Goal: Navigation & Orientation: Find specific page/section

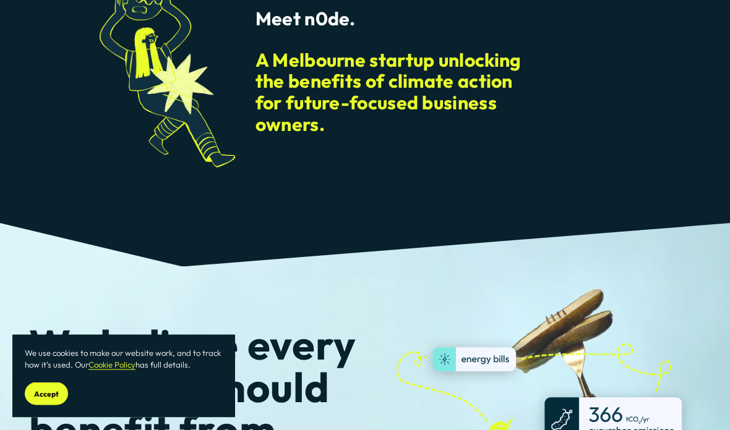
click at [53, 406] on button "Accept" at bounding box center [46, 394] width 43 height 23
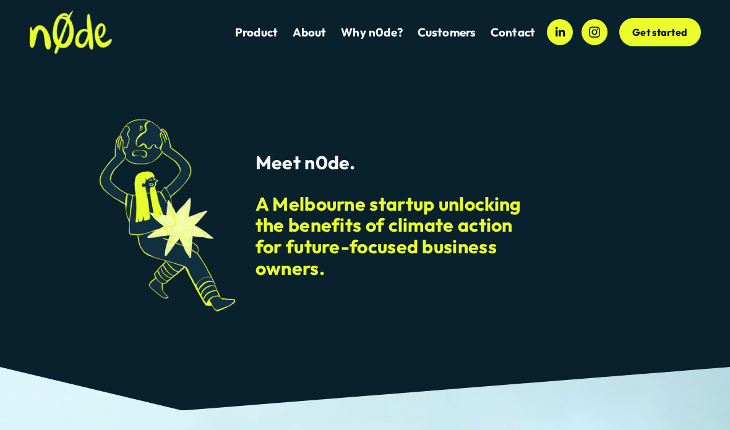
click at [305, 37] on link "About" at bounding box center [309, 32] width 34 height 16
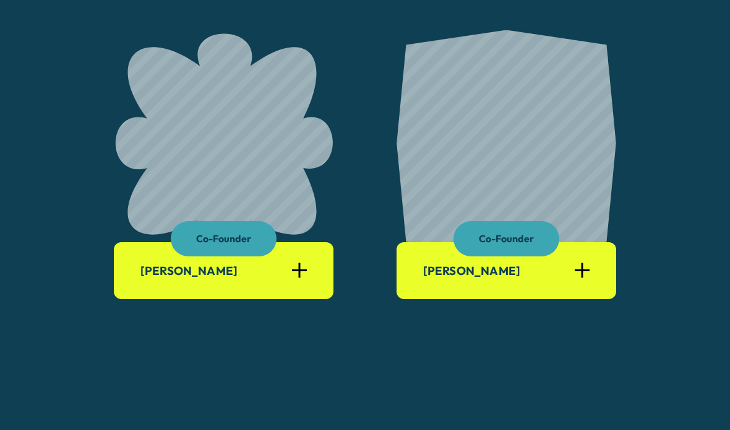
scroll to position [752, 0]
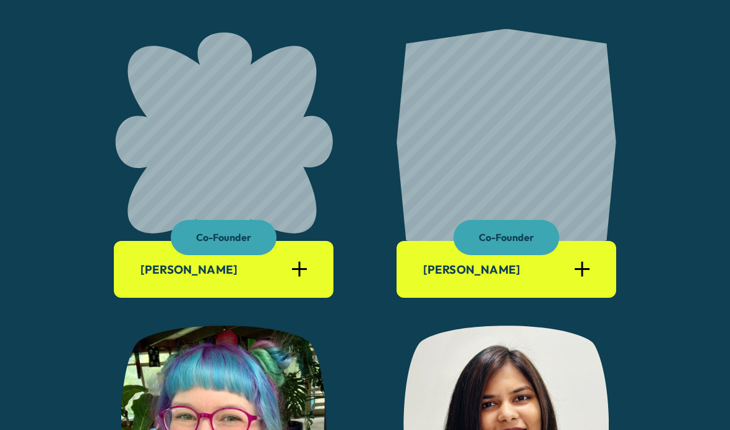
click at [583, 272] on div at bounding box center [581, 269] width 15 height 15
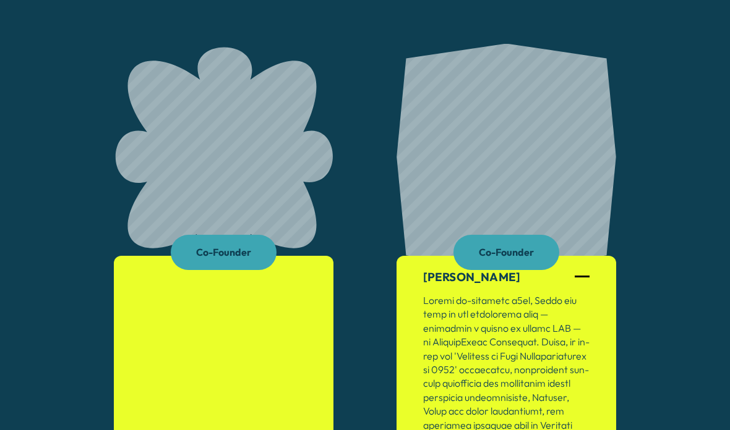
scroll to position [738, 0]
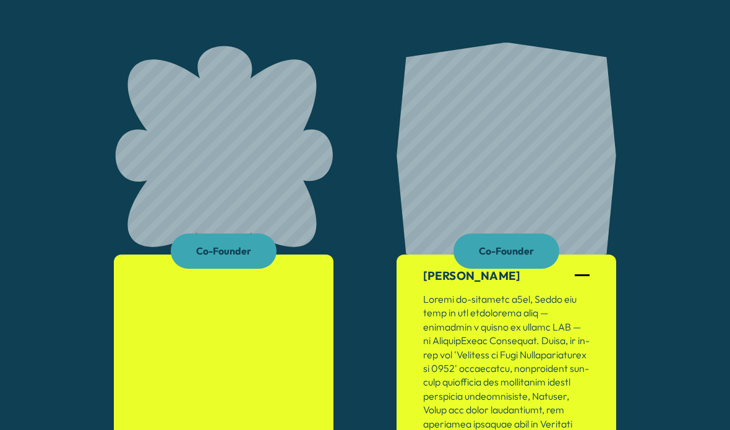
click at [584, 270] on div at bounding box center [581, 276] width 15 height 15
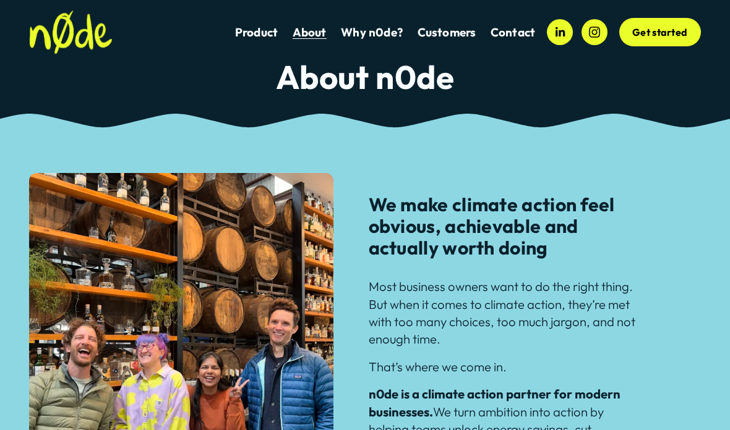
scroll to position [0, 0]
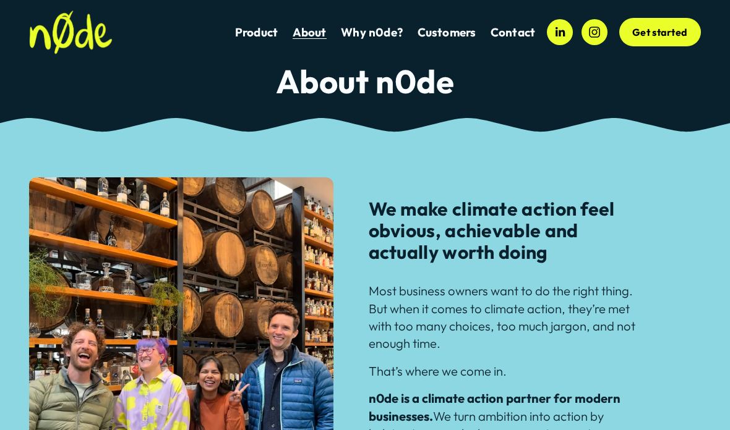
click at [391, 35] on link "Why n0de?" at bounding box center [372, 32] width 62 height 16
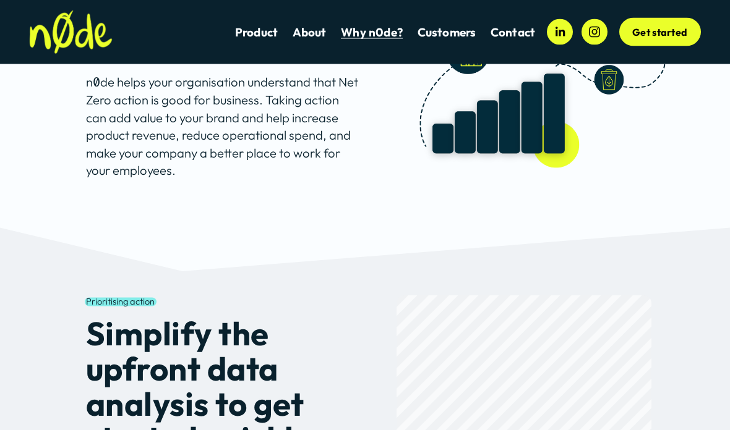
scroll to position [696, 0]
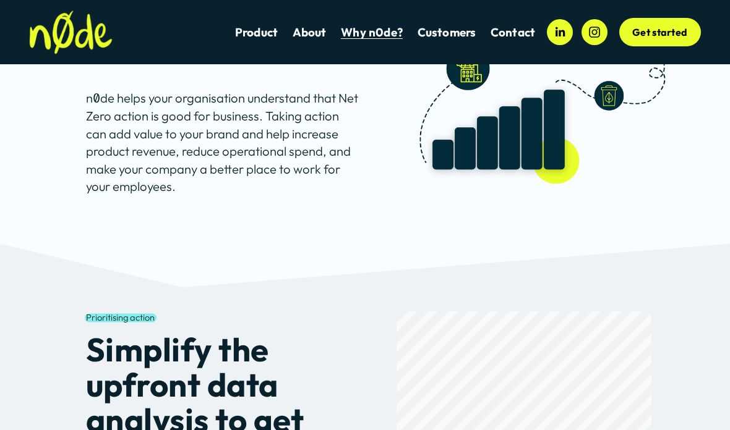
click at [524, 33] on link "Contact" at bounding box center [512, 32] width 45 height 16
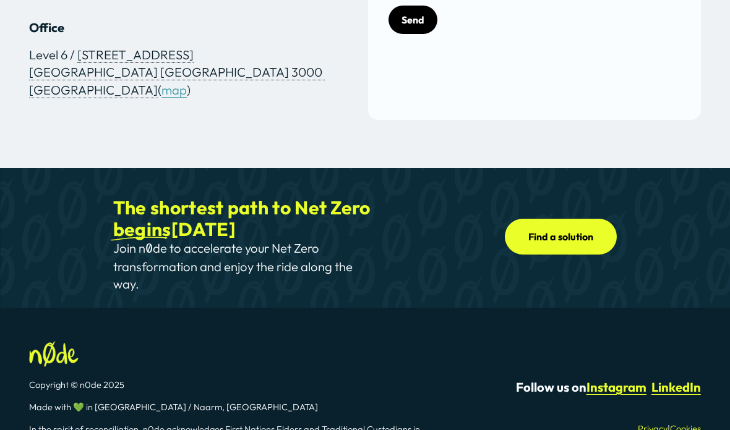
scroll to position [618, 0]
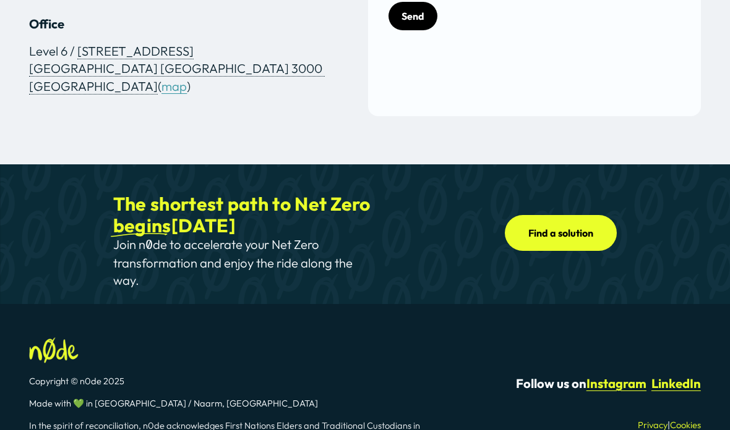
click at [613, 376] on strong "Instagram" at bounding box center [616, 383] width 60 height 15
